Goal: Check status: Check status

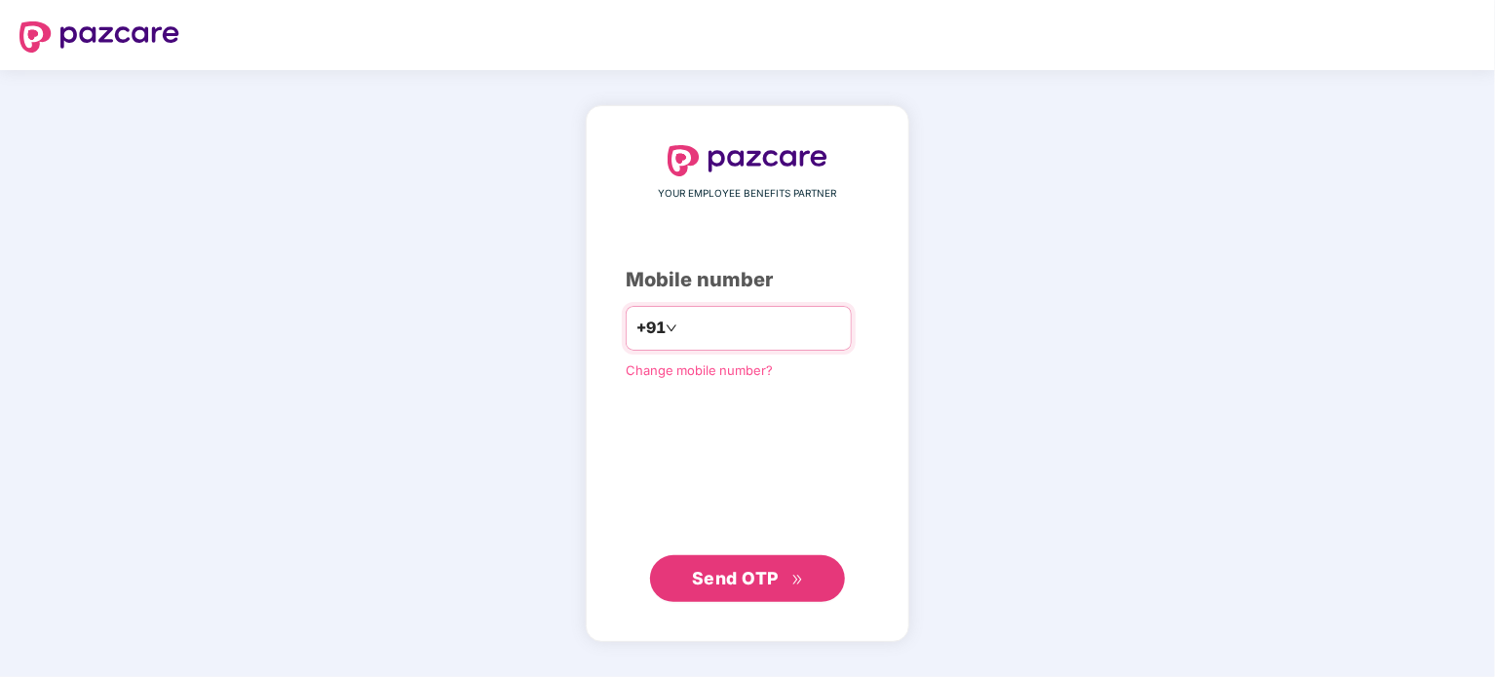
click at [841, 327] on input "number" at bounding box center [761, 328] width 160 height 31
type input "**********"
click at [731, 599] on button "Send OTP" at bounding box center [747, 578] width 195 height 47
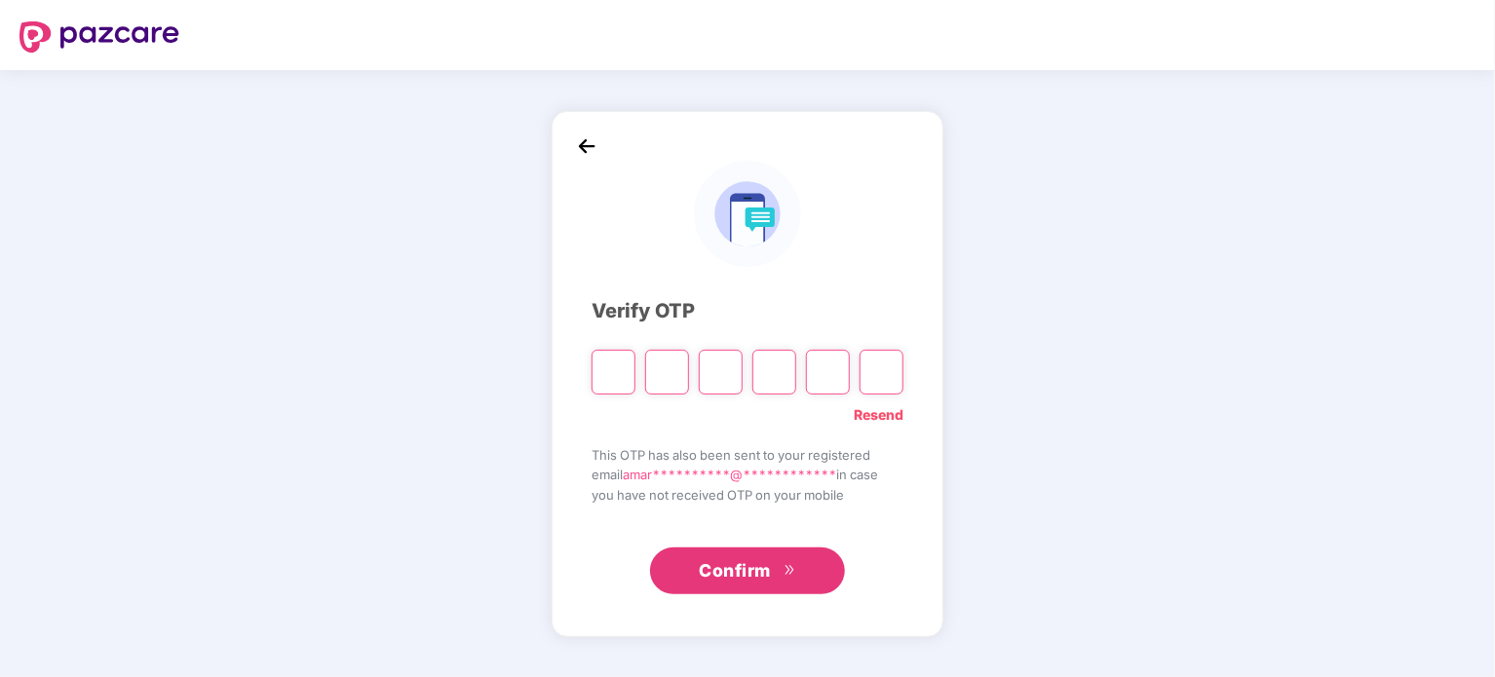
paste input "*"
type input "*"
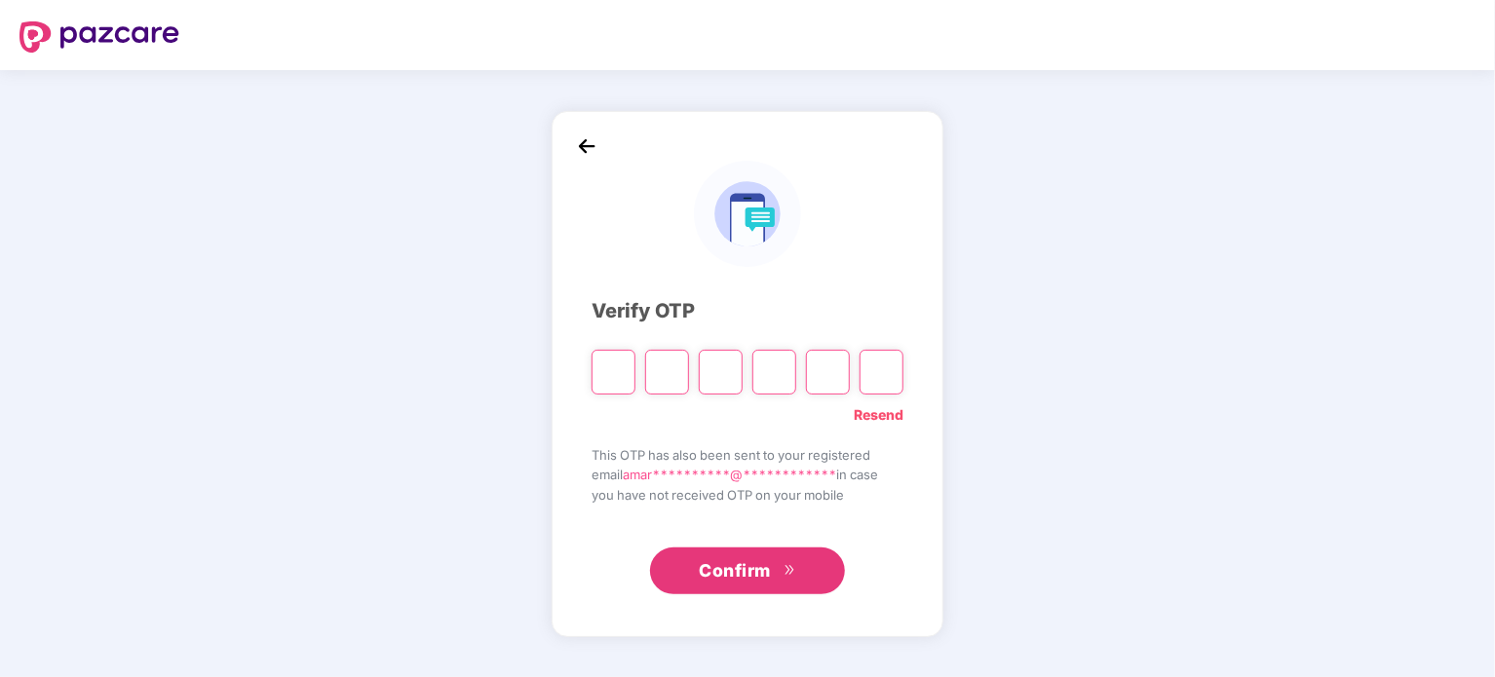
type input "*"
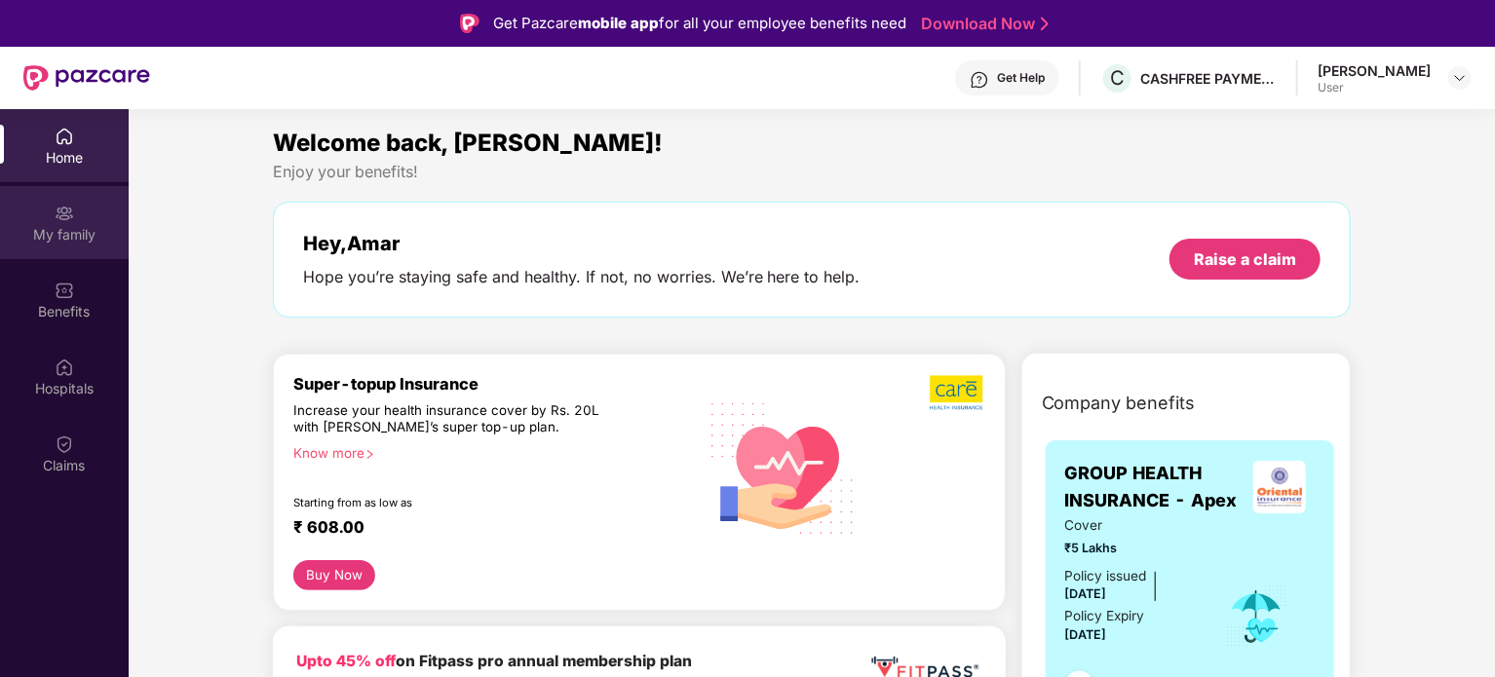
click at [62, 214] on img at bounding box center [64, 213] width 19 height 19
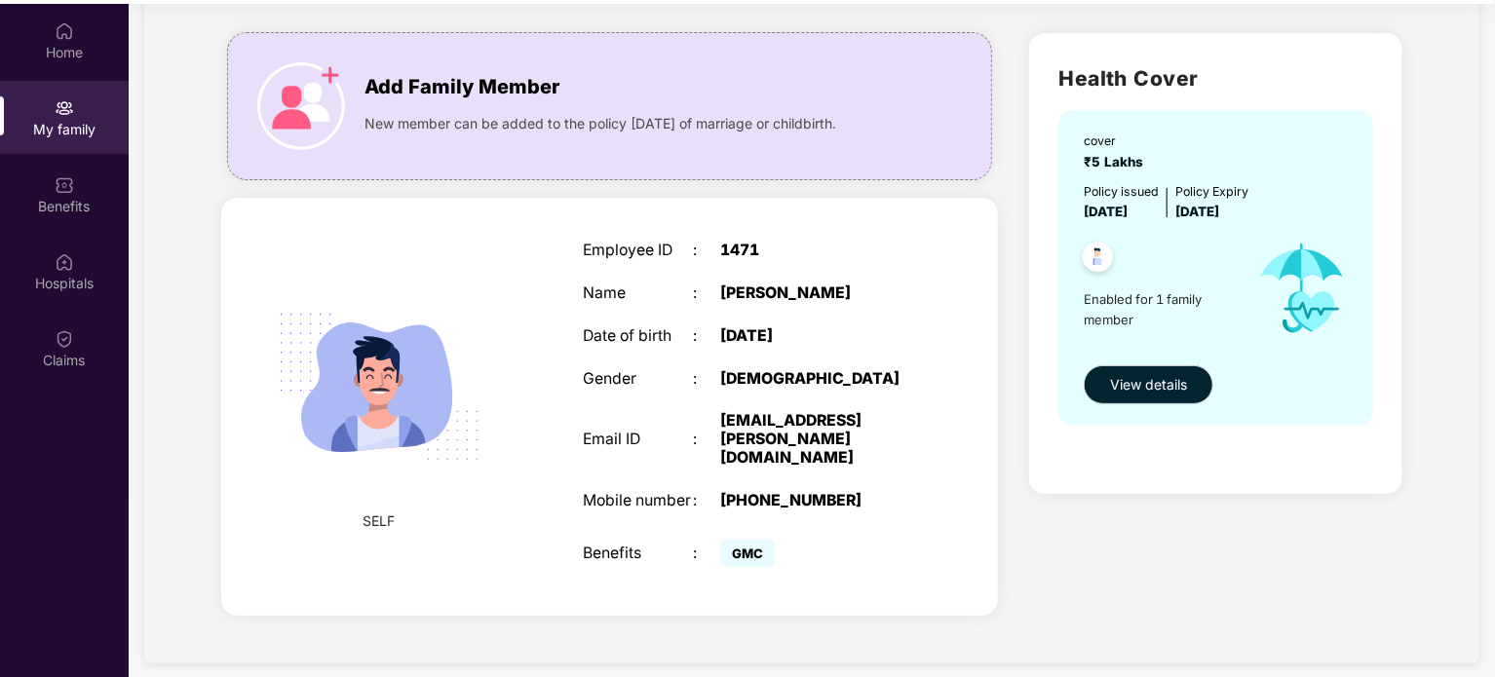
scroll to position [107, 0]
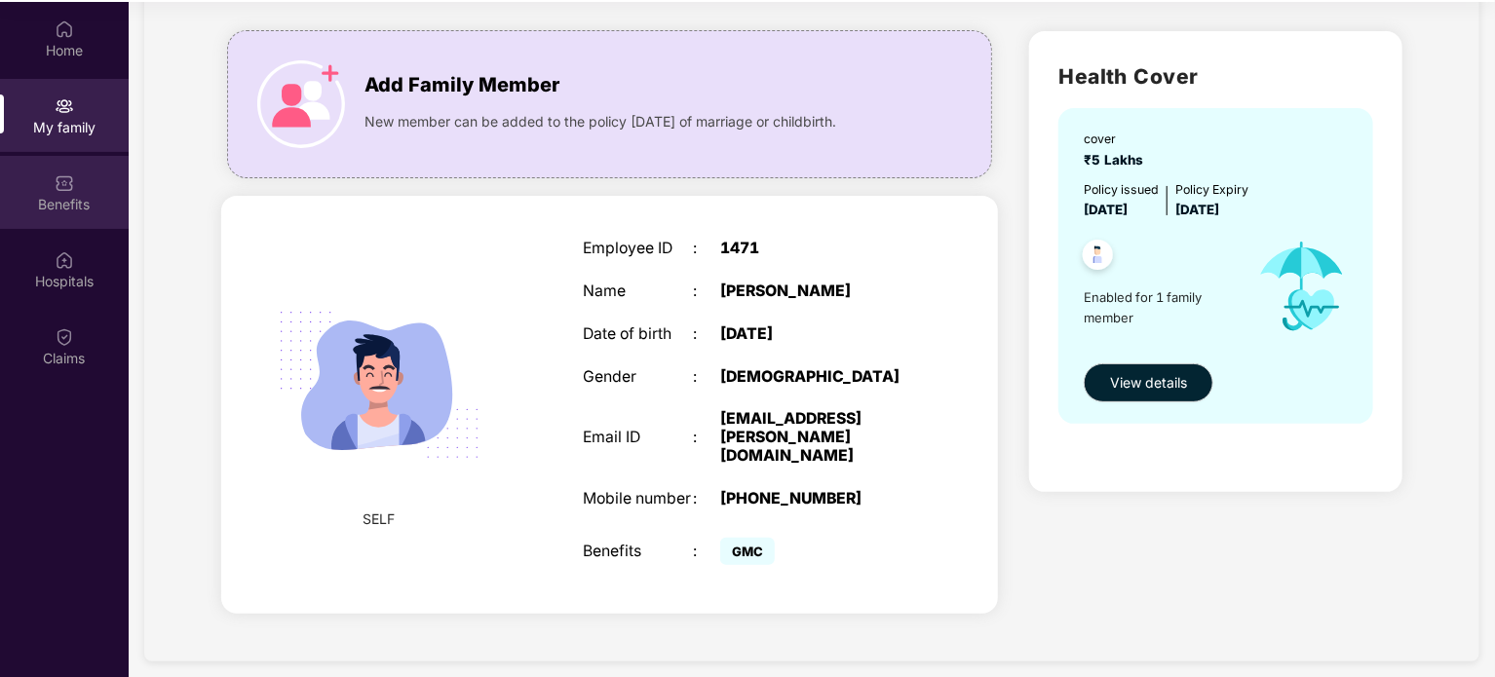
click at [89, 204] on div "Benefits" at bounding box center [64, 204] width 129 height 19
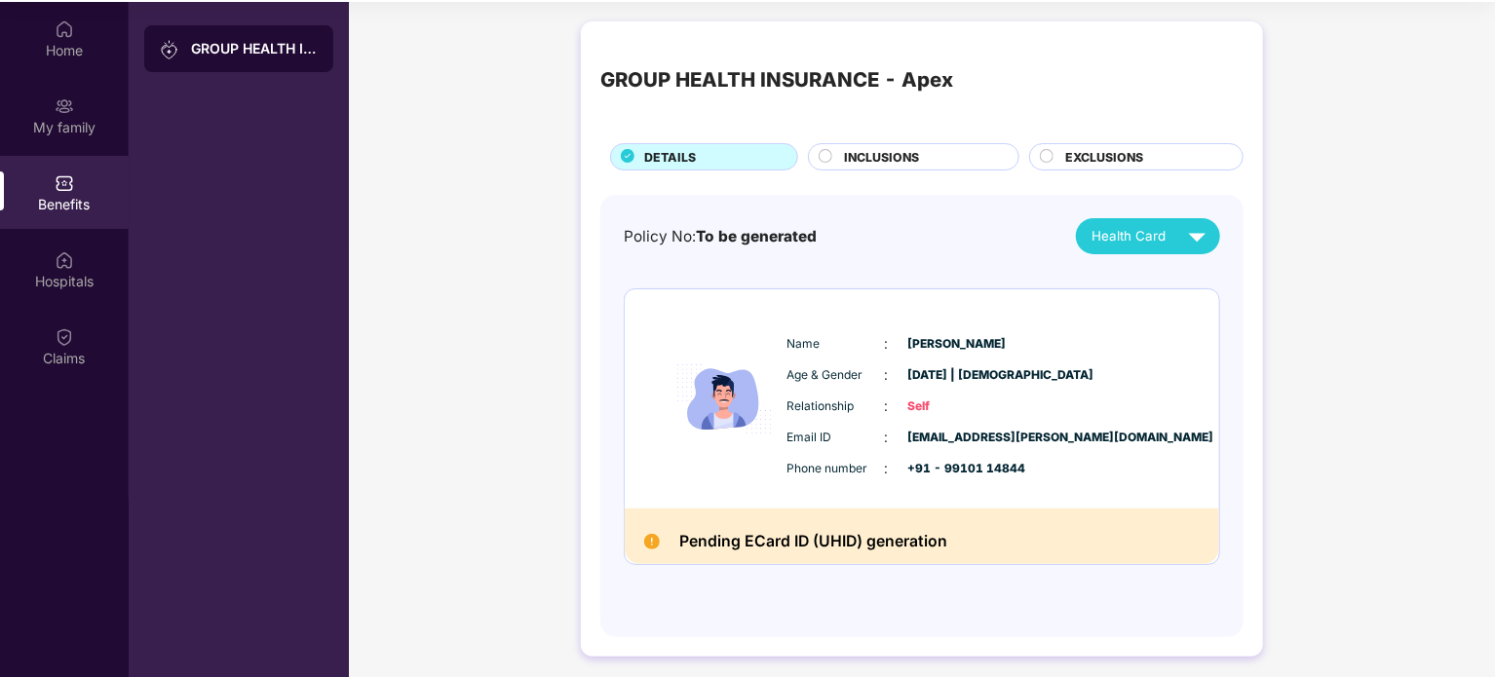
scroll to position [0, 0]
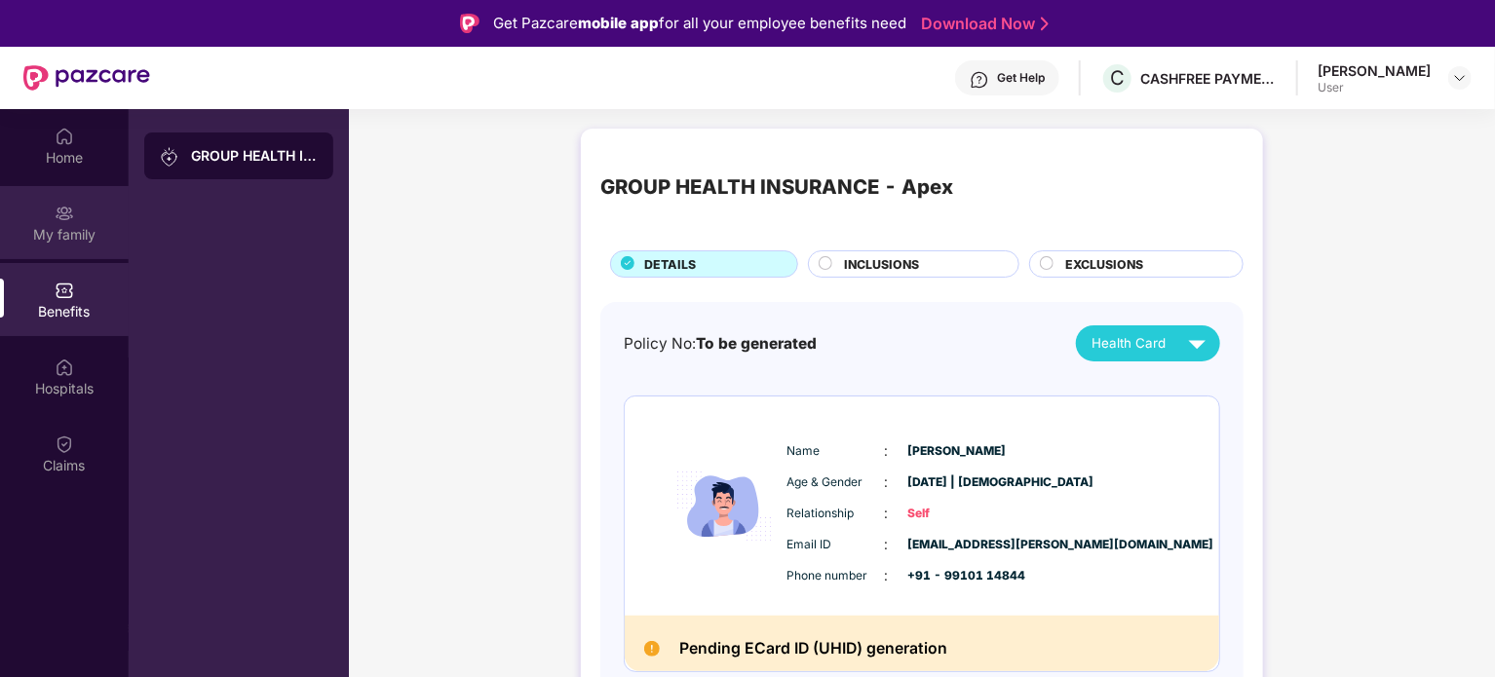
click at [82, 220] on div "My family" at bounding box center [64, 222] width 129 height 73
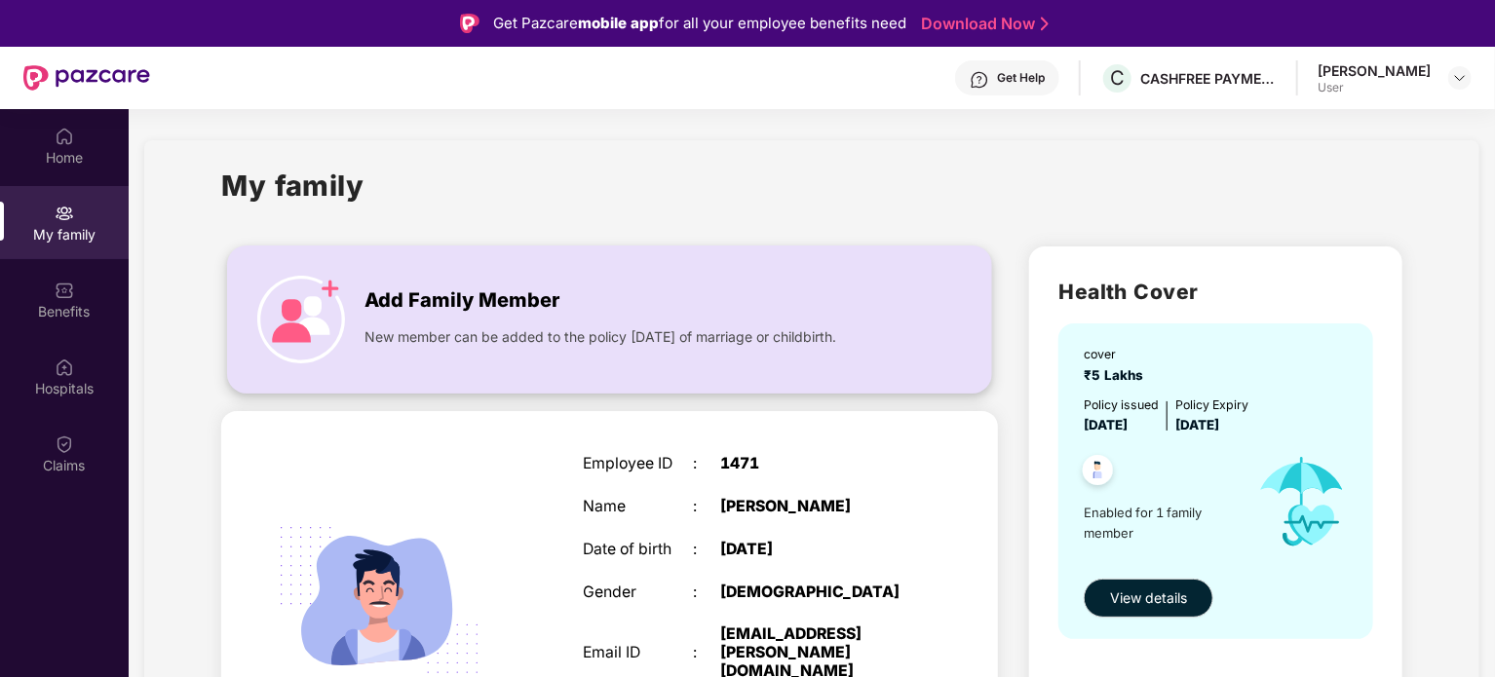
scroll to position [108, 0]
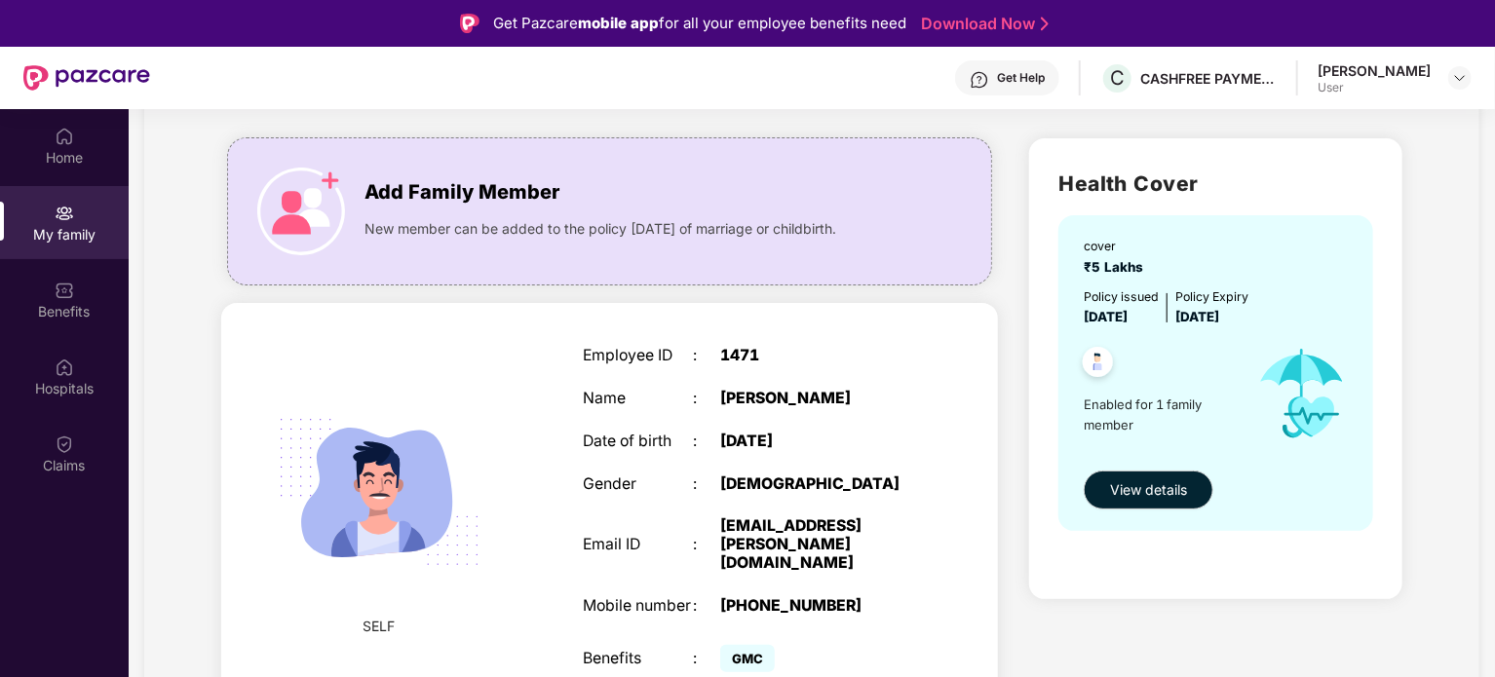
click at [1128, 311] on span "[DATE]" at bounding box center [1106, 317] width 44 height 16
click at [1215, 314] on span "[DATE]" at bounding box center [1197, 317] width 44 height 16
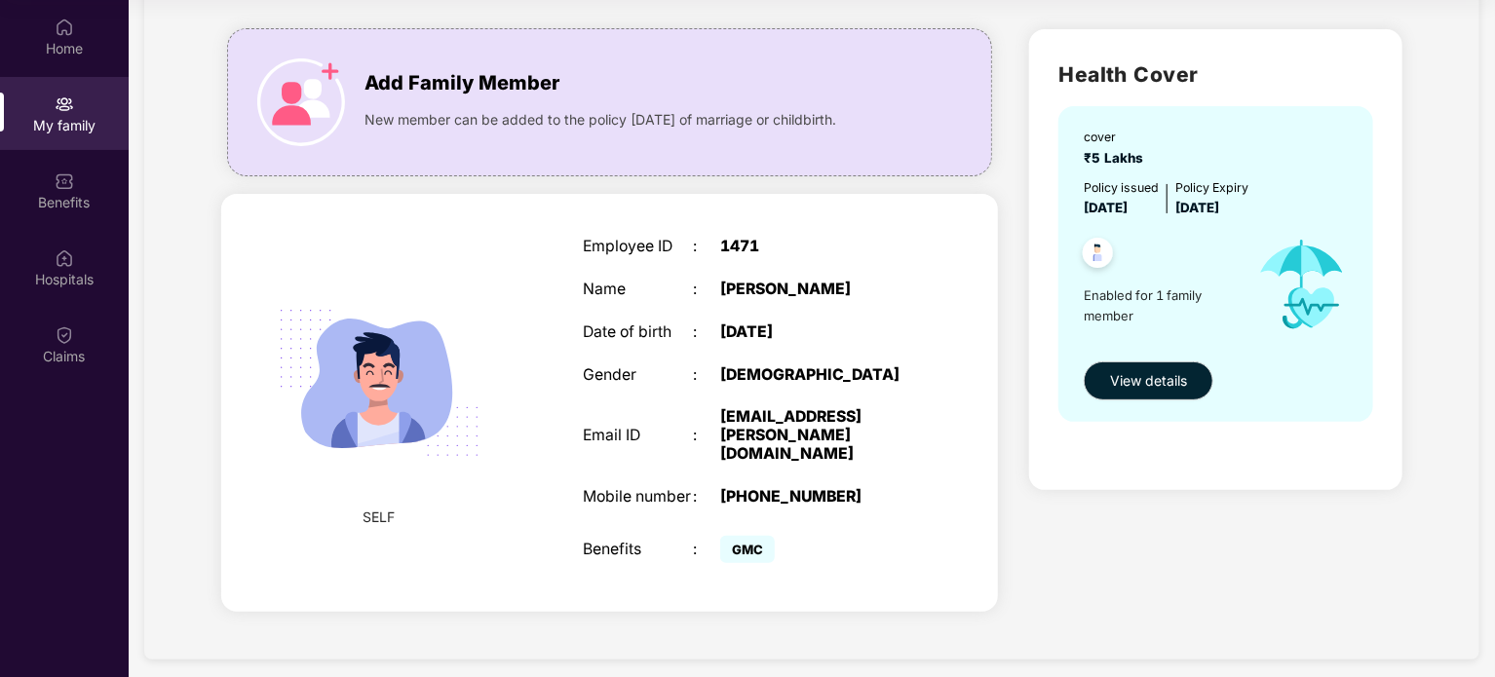
scroll to position [0, 0]
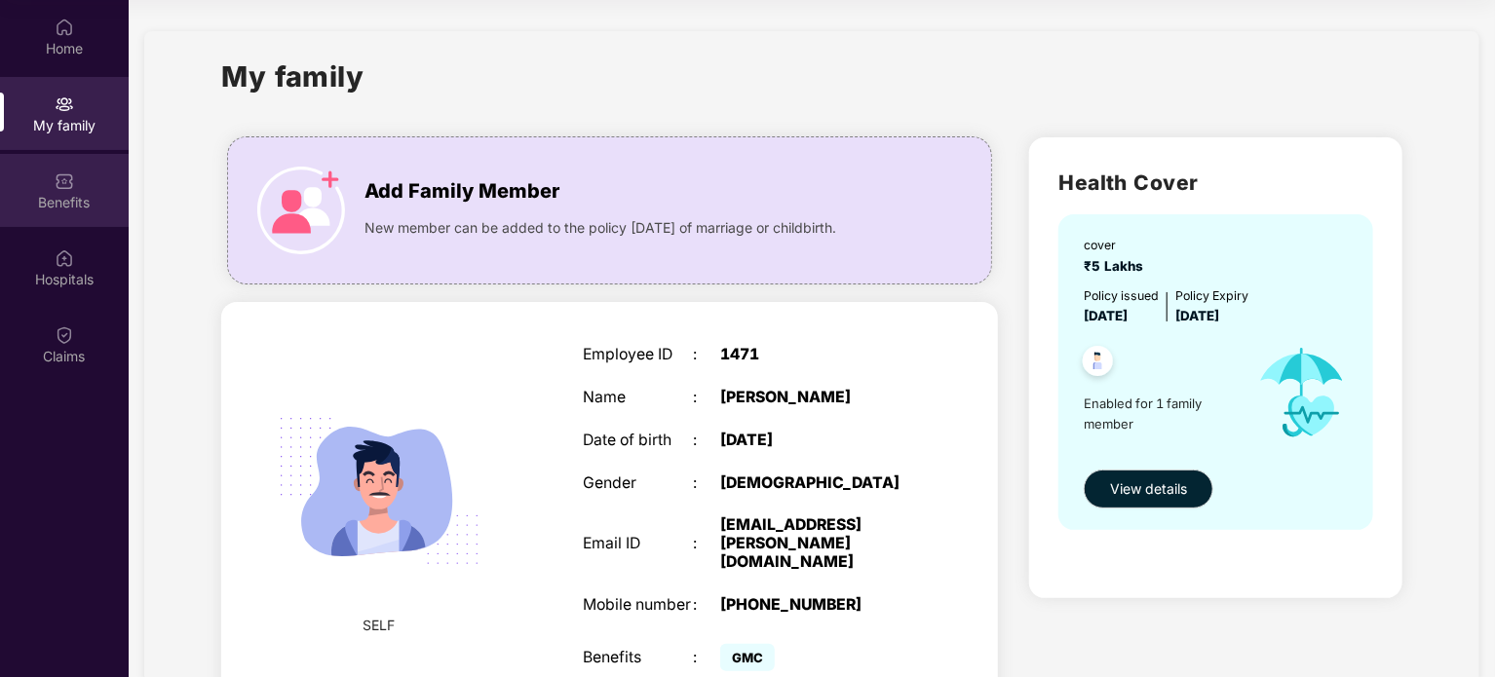
click at [91, 211] on div "Benefits" at bounding box center [64, 202] width 129 height 19
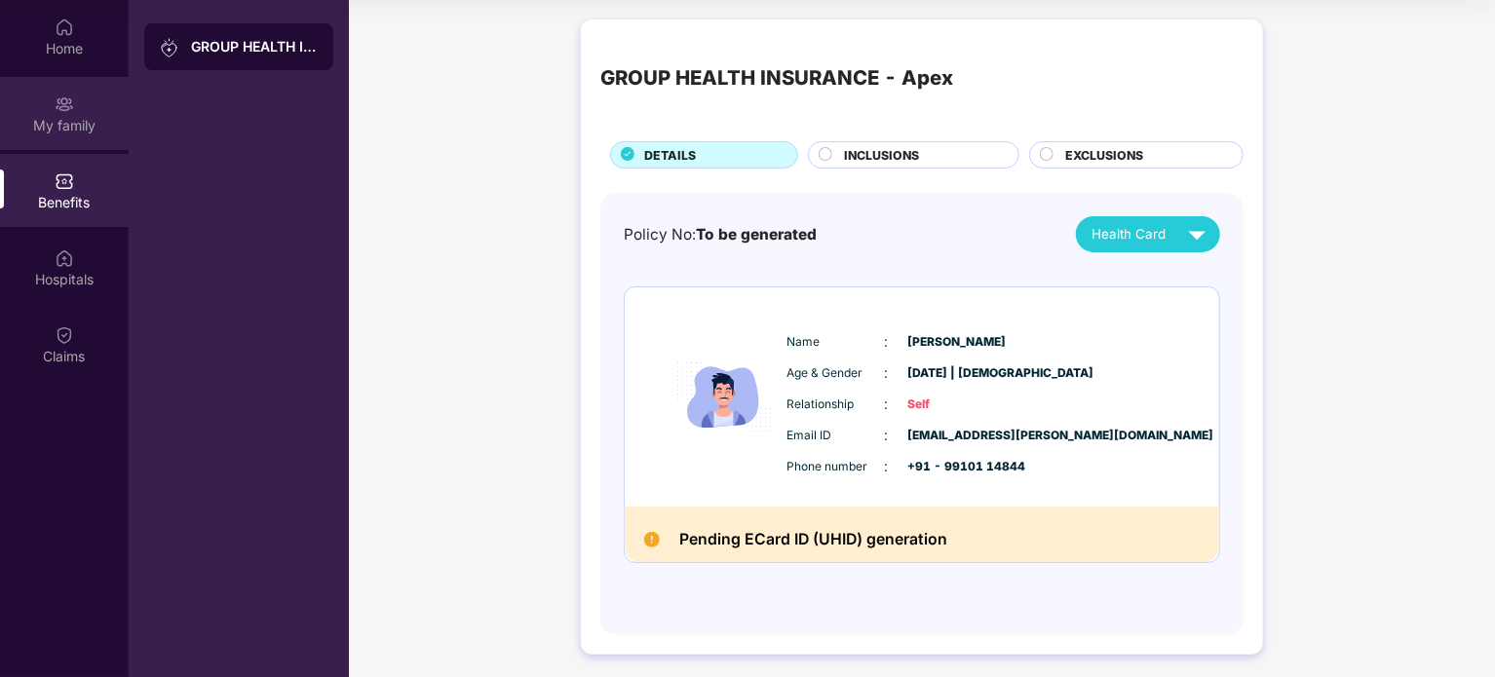
click at [98, 127] on div "My family" at bounding box center [64, 125] width 129 height 19
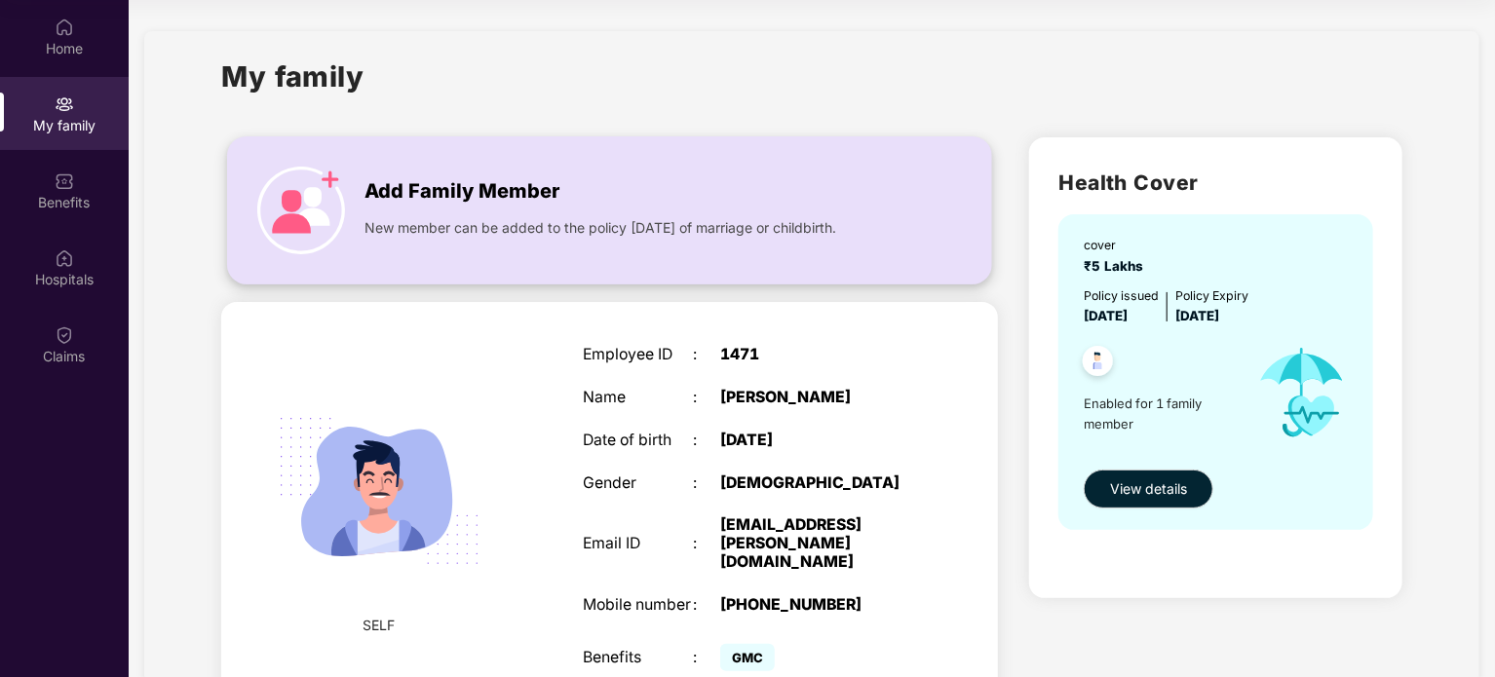
click at [320, 195] on img at bounding box center [301, 211] width 88 height 88
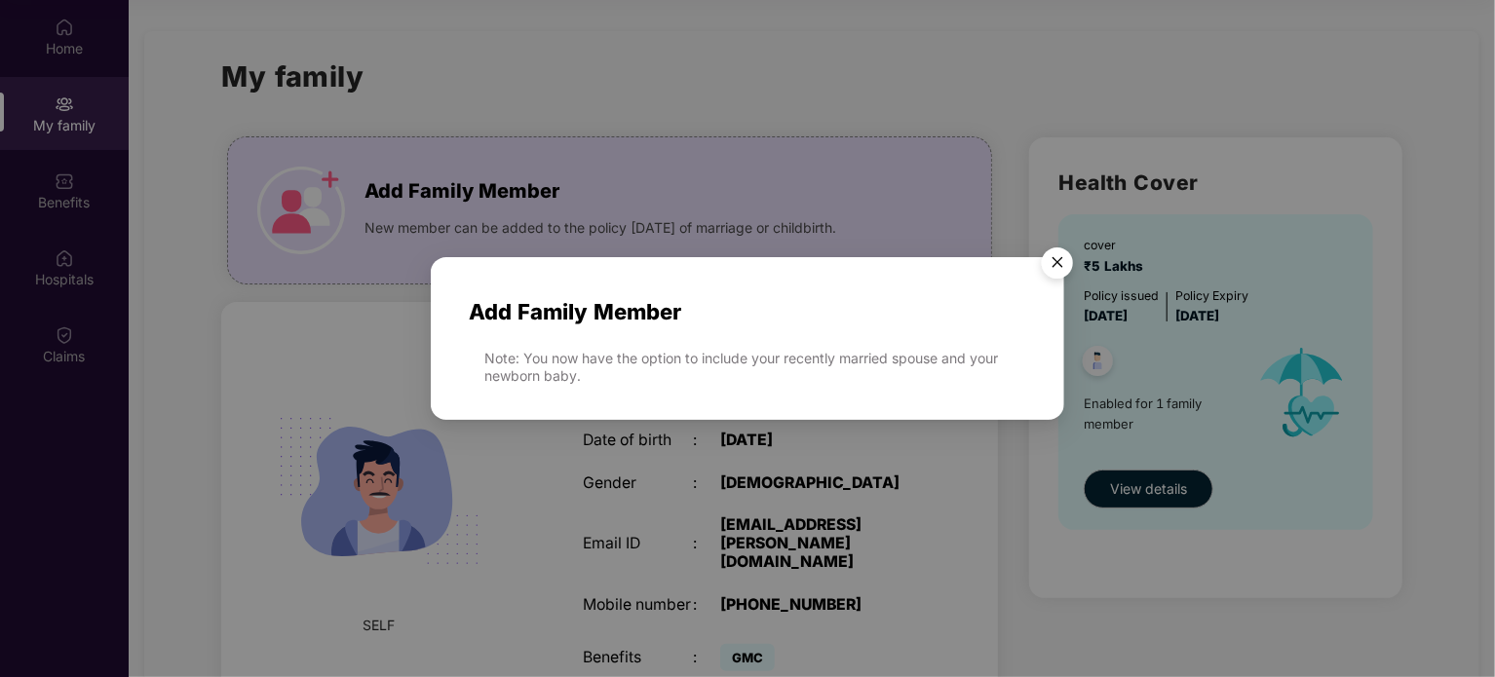
click at [1060, 272] on img "Close" at bounding box center [1057, 266] width 55 height 55
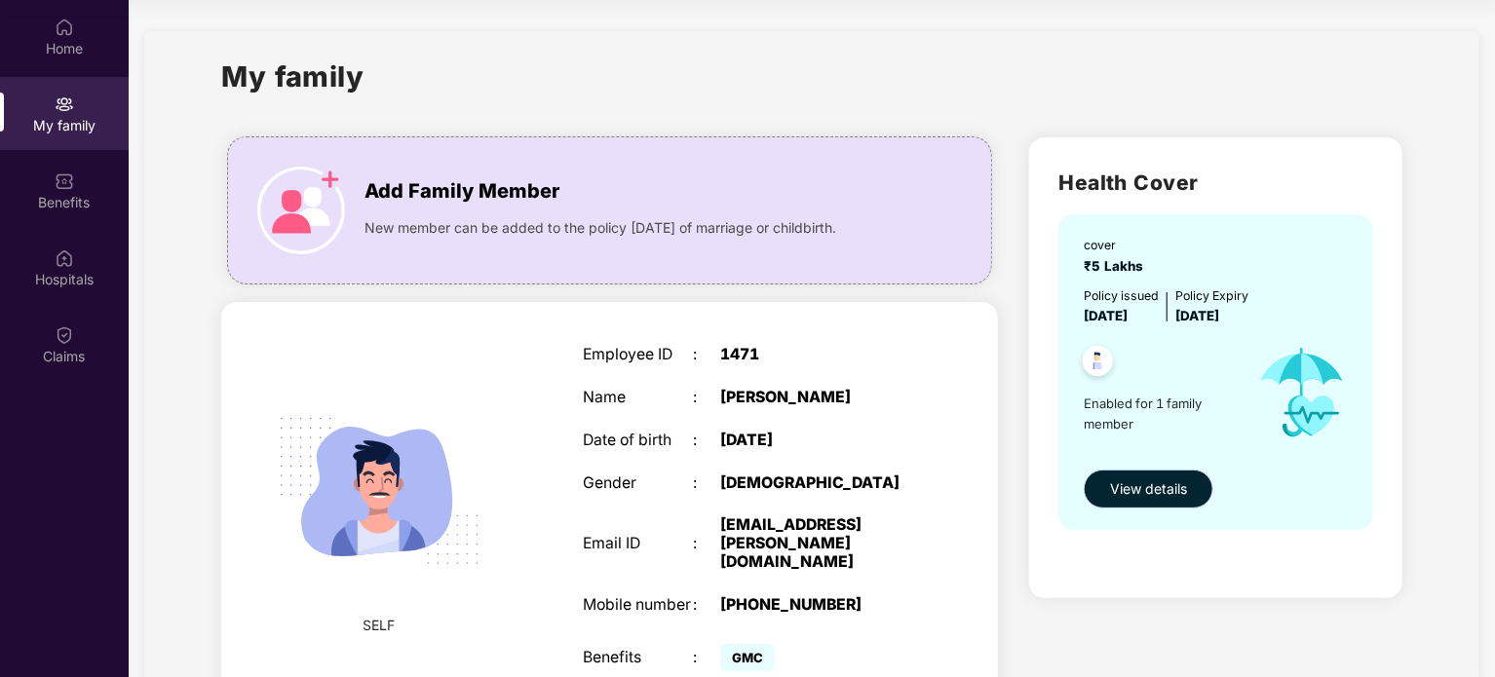
click at [1123, 490] on span "View details" at bounding box center [1148, 489] width 77 height 21
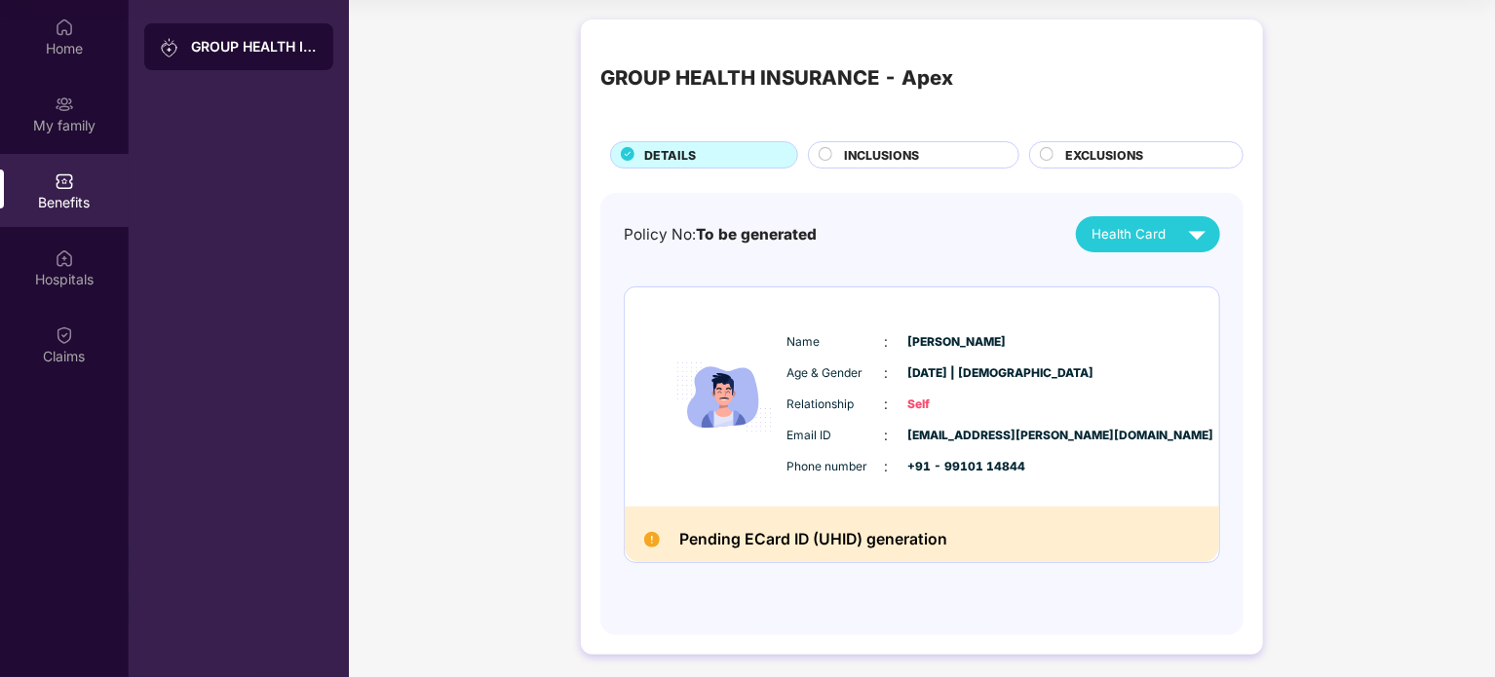
click at [797, 548] on h2 "Pending ECard ID (UHID) generation" at bounding box center [813, 539] width 268 height 26
click at [754, 527] on h2 "Pending ECard ID (UHID) generation" at bounding box center [813, 539] width 268 height 26
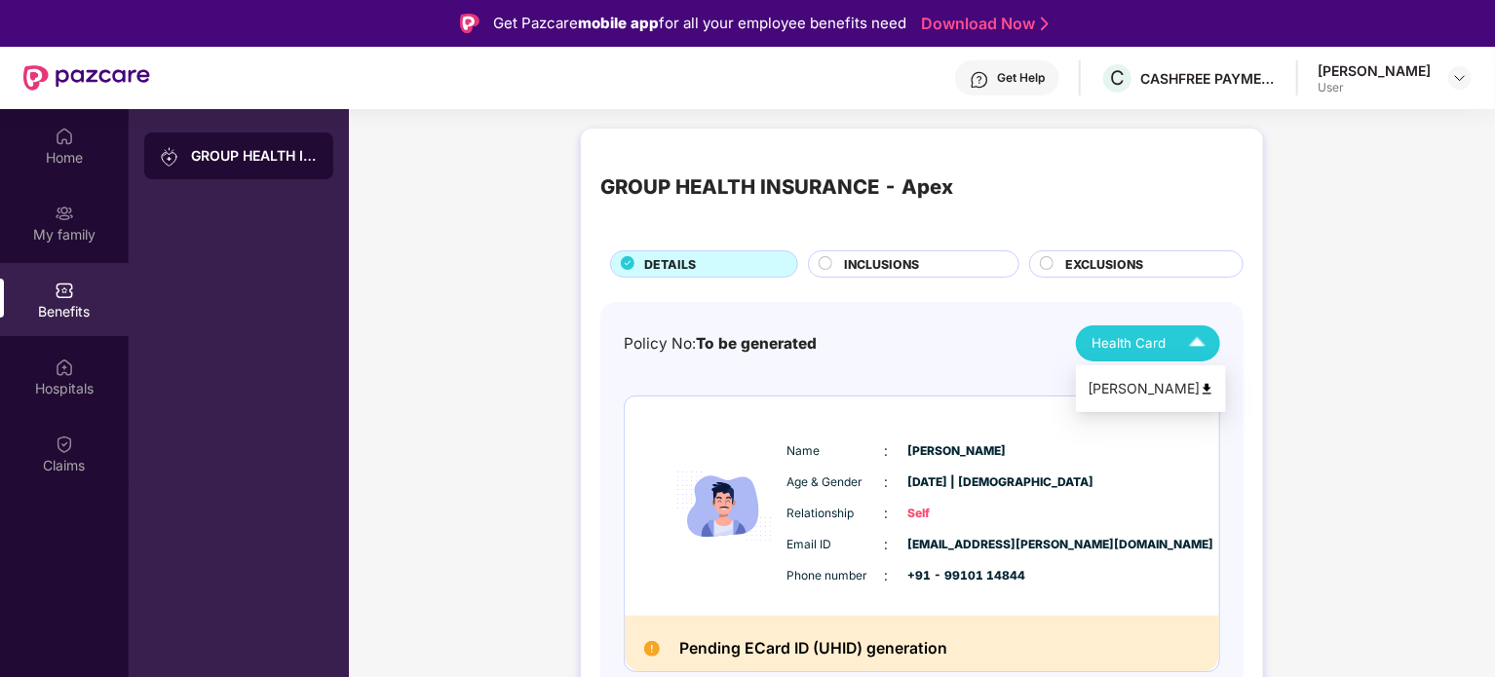
click at [1156, 355] on div "Health Card" at bounding box center [1153, 343] width 123 height 34
click at [925, 261] on div "INCLUSIONS" at bounding box center [921, 265] width 174 height 21
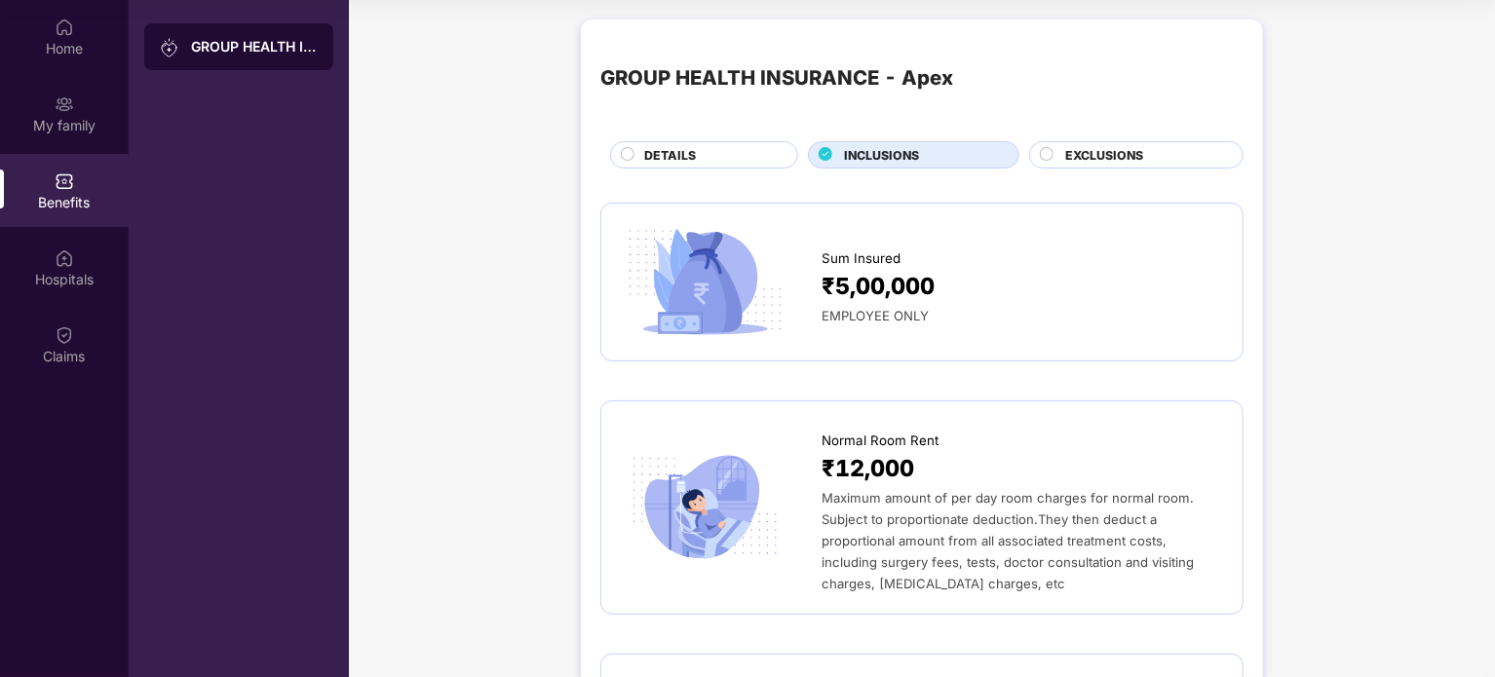
click at [1073, 154] on span "EXCLUSIONS" at bounding box center [1104, 155] width 78 height 19
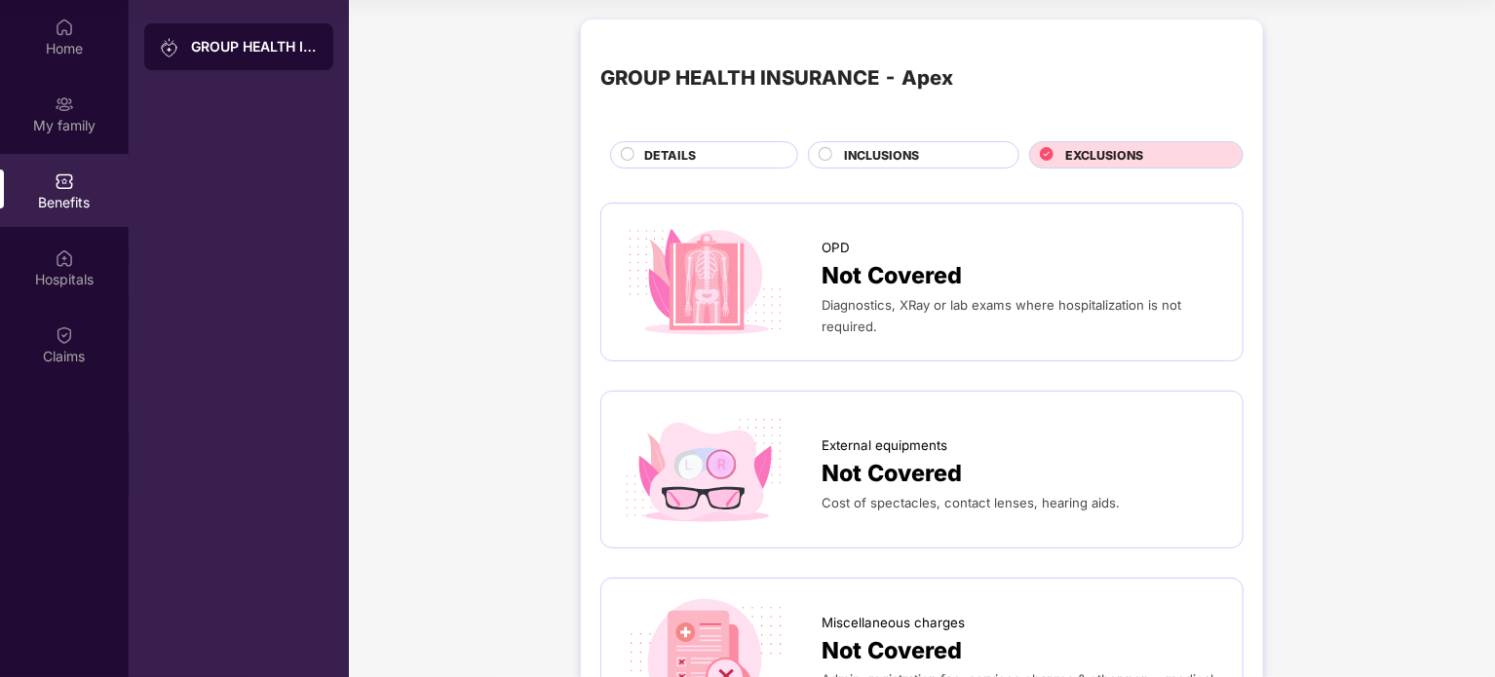
click at [876, 159] on span "INCLUSIONS" at bounding box center [881, 155] width 75 height 19
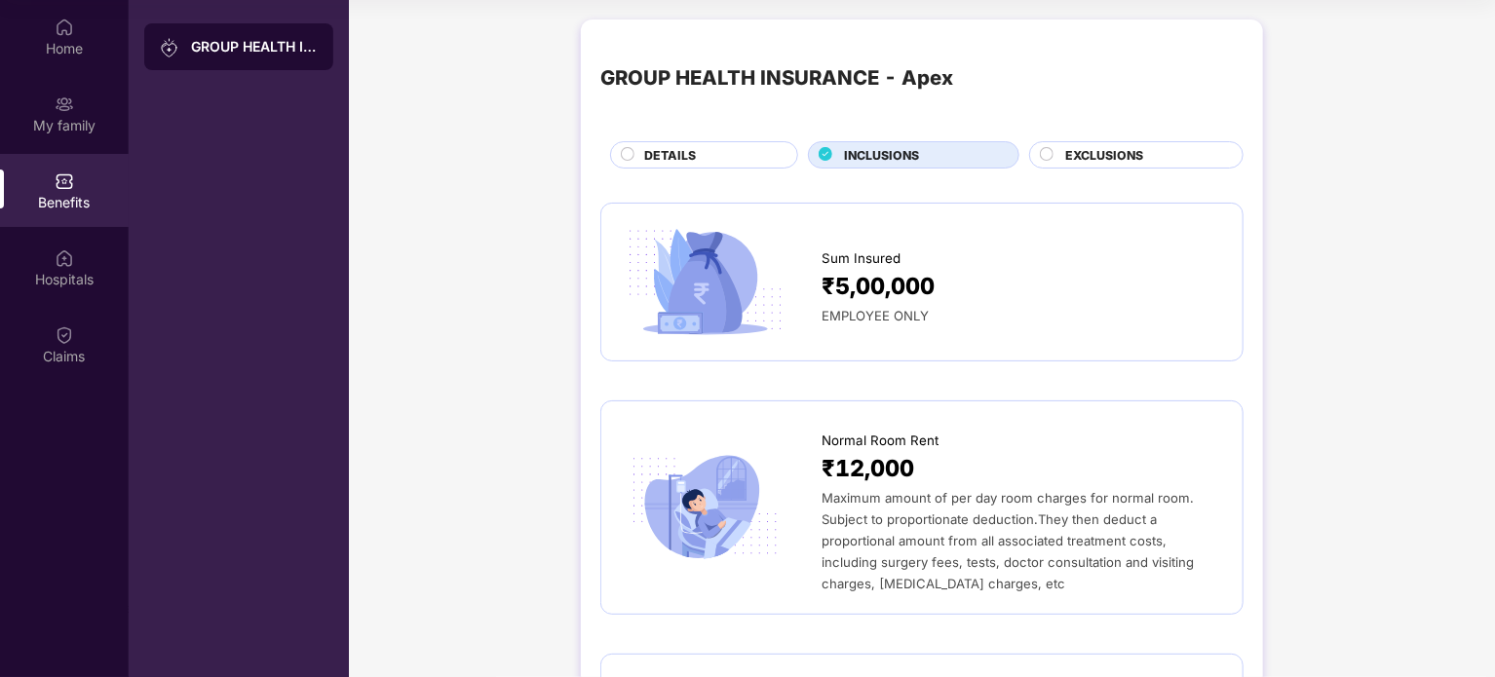
click at [721, 132] on div "GROUP HEALTH INSURANCE - Apex DETAILS INCLUSIONS EXCLUSIONS" at bounding box center [921, 104] width 643 height 130
click at [705, 151] on div "DETAILS" at bounding box center [710, 156] width 153 height 21
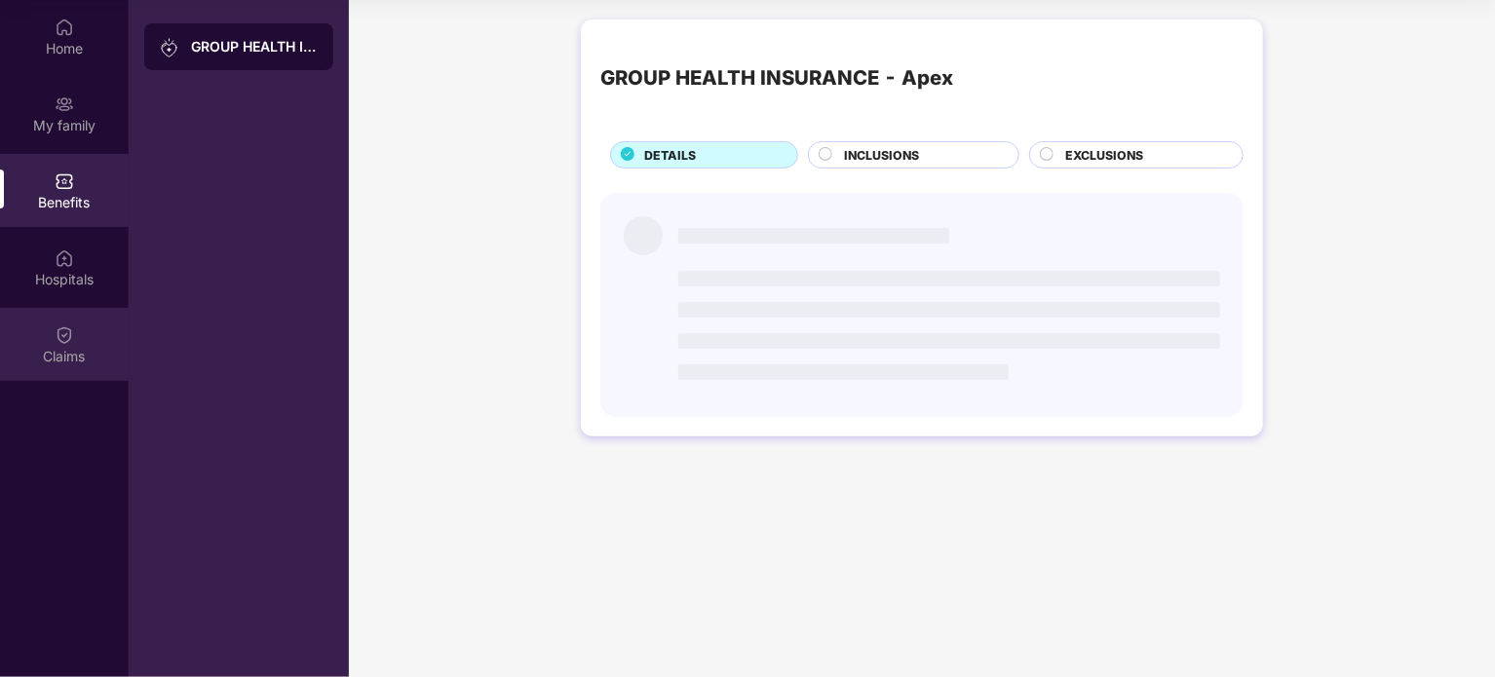
click at [65, 338] on img at bounding box center [64, 335] width 19 height 19
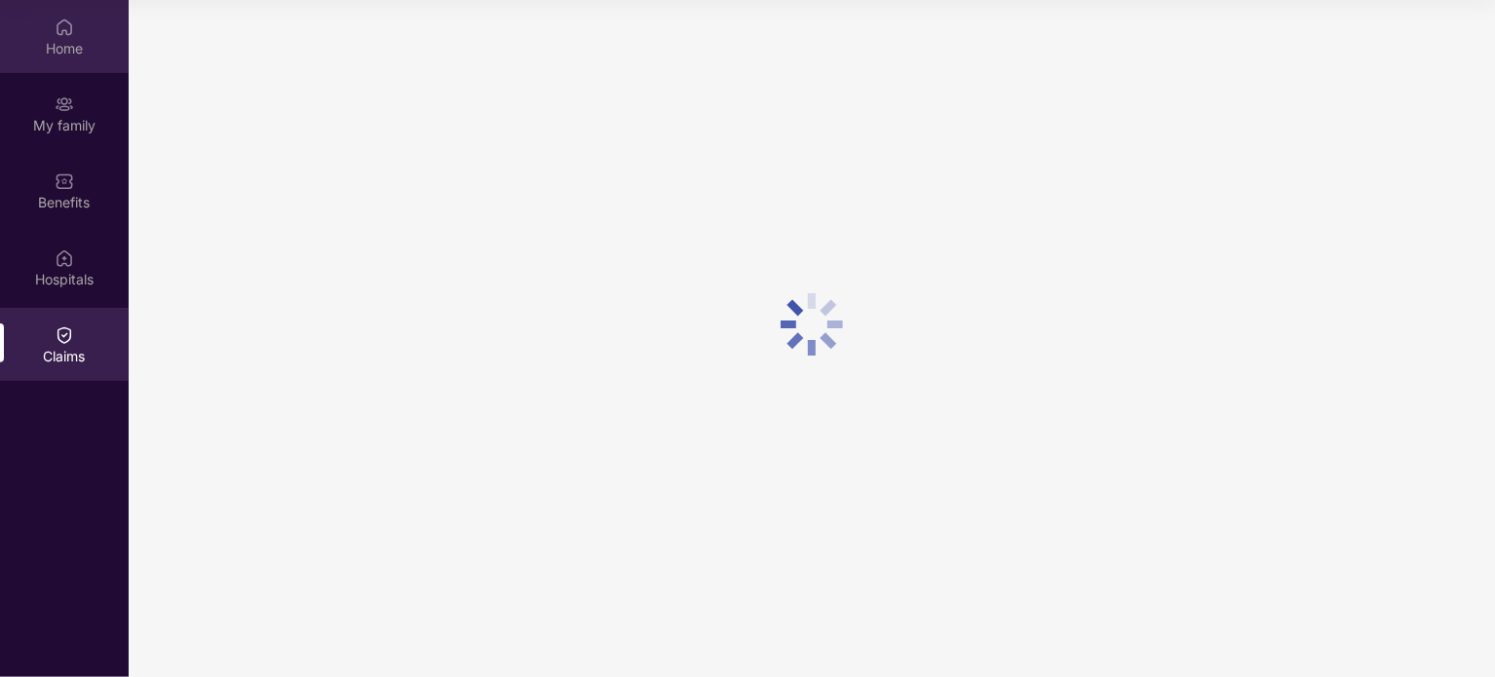
click at [74, 39] on div "Home" at bounding box center [64, 48] width 129 height 19
